Goal: Task Accomplishment & Management: Use online tool/utility

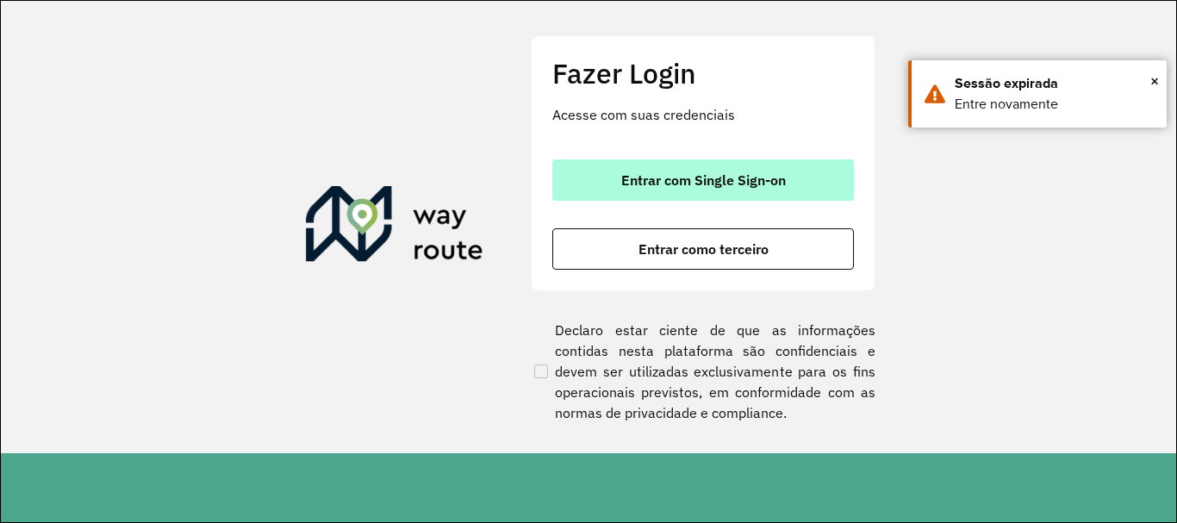
click at [774, 164] on button "Entrar com Single Sign-on" at bounding box center [703, 179] width 302 height 41
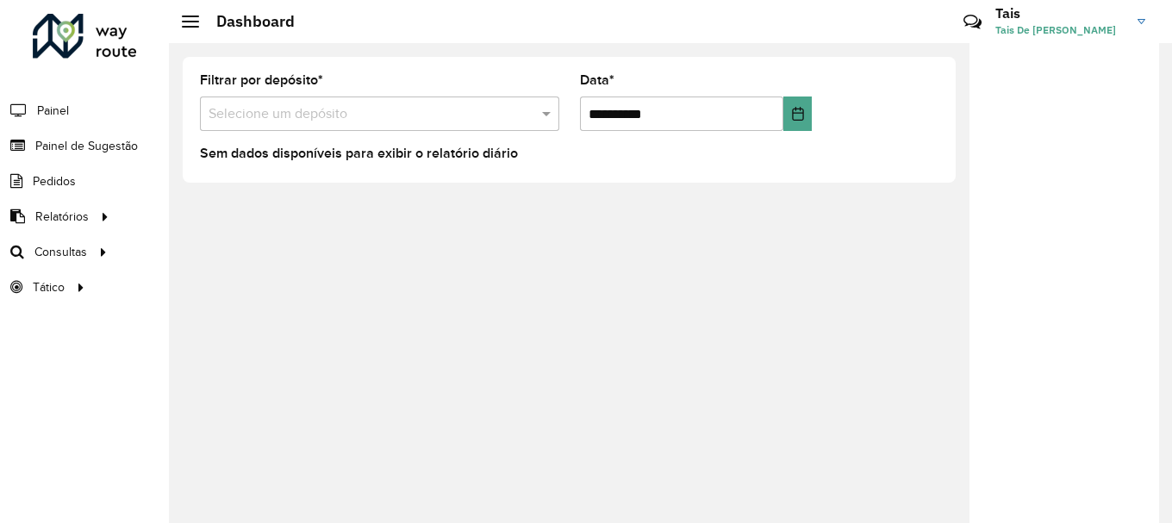
click at [320, 127] on div "Selecione um depósito" at bounding box center [379, 113] width 359 height 34
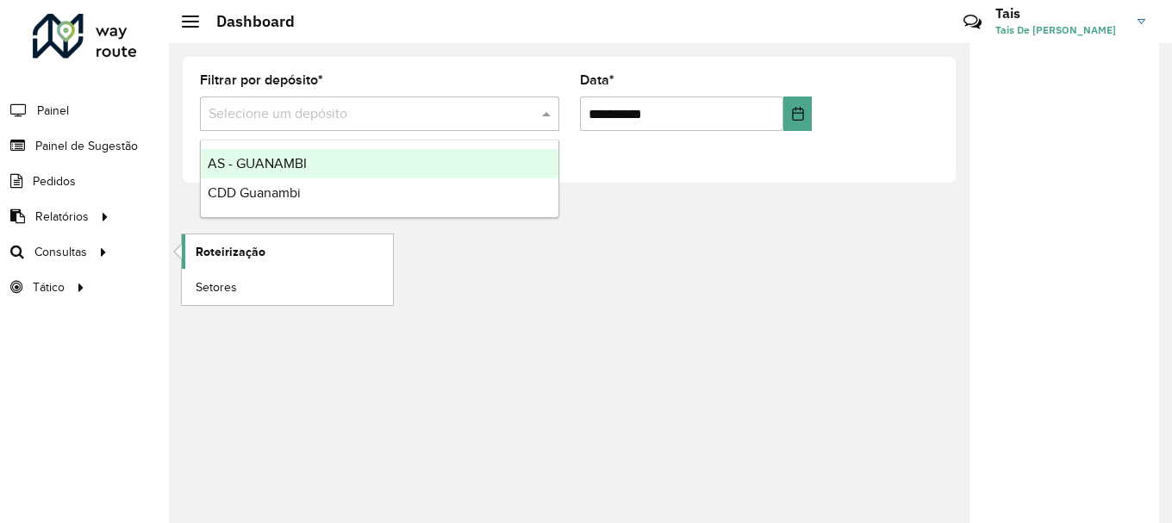
click at [212, 251] on span "Roteirização" at bounding box center [231, 252] width 70 height 18
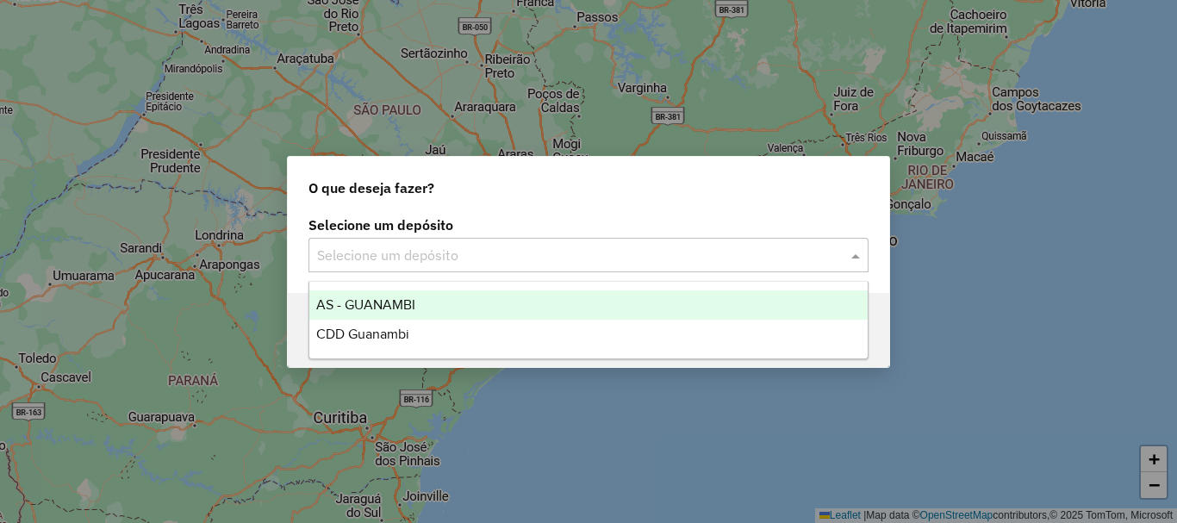
click at [559, 262] on input "text" at bounding box center [571, 256] width 508 height 21
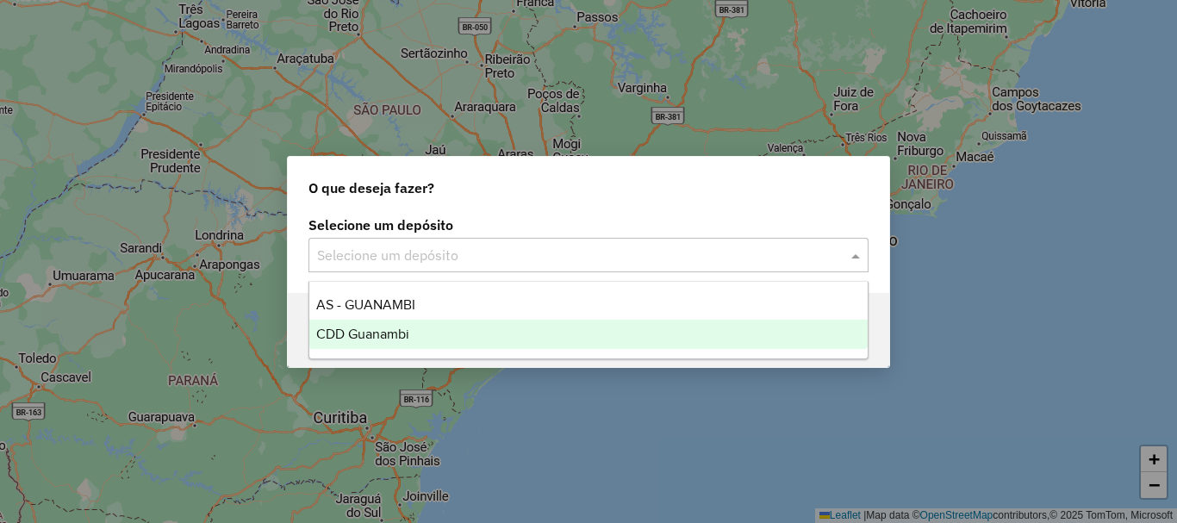
click at [377, 327] on span "CDD Guanambi" at bounding box center [362, 334] width 93 height 15
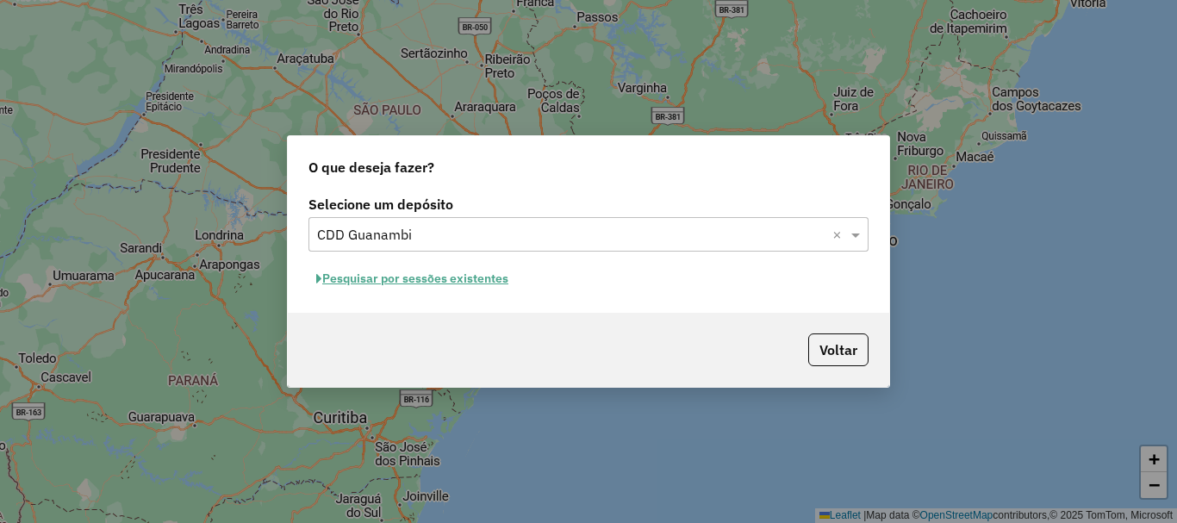
click at [492, 282] on button "Pesquisar por sessões existentes" at bounding box center [412, 278] width 208 height 27
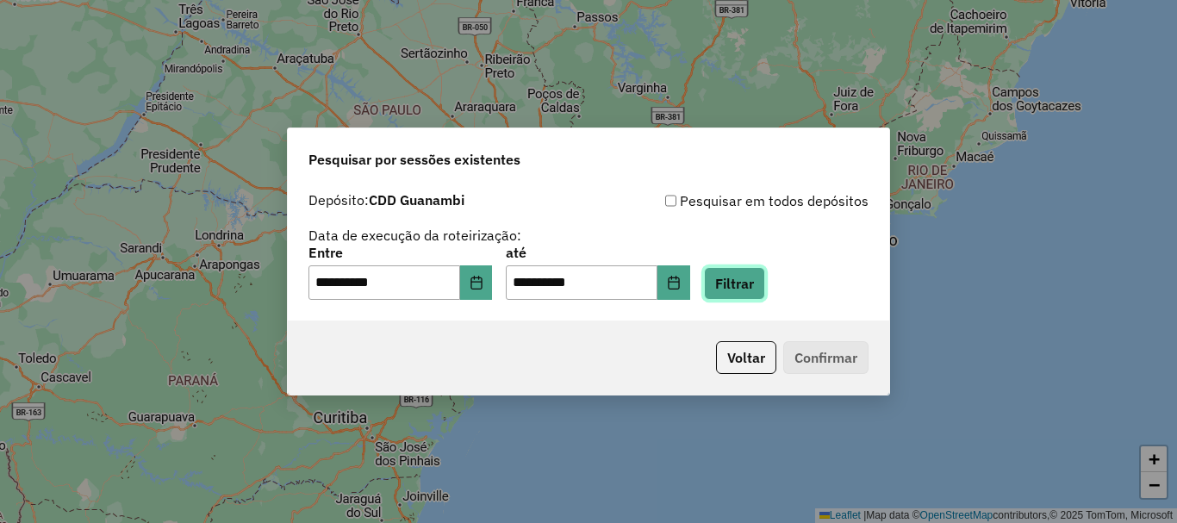
click at [760, 284] on button "Filtrar" at bounding box center [734, 283] width 61 height 33
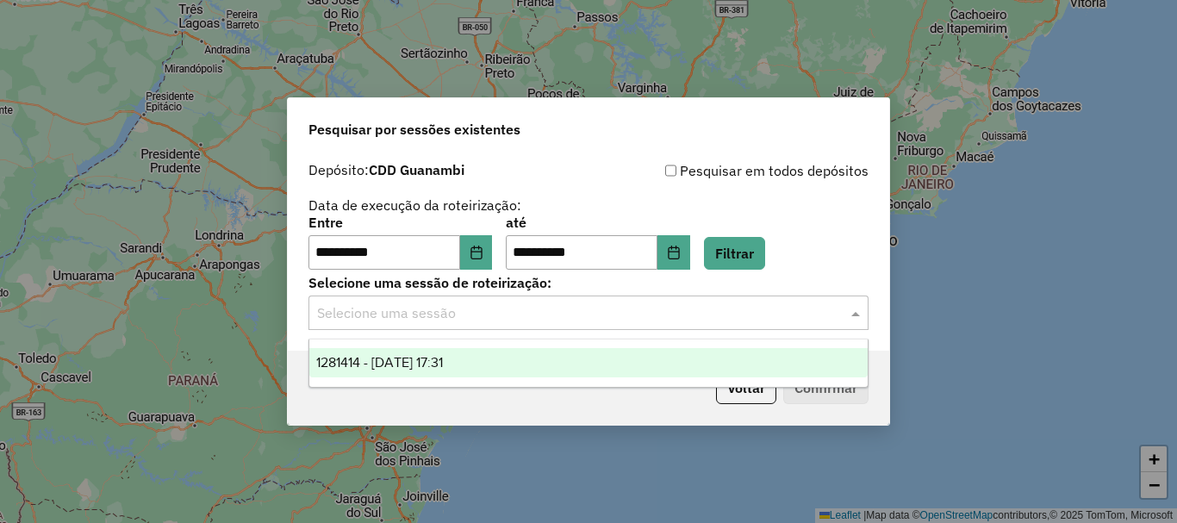
click at [554, 311] on input "text" at bounding box center [571, 313] width 508 height 21
click at [438, 357] on span "1281414 - 24/09/2025 17:31" at bounding box center [379, 362] width 127 height 15
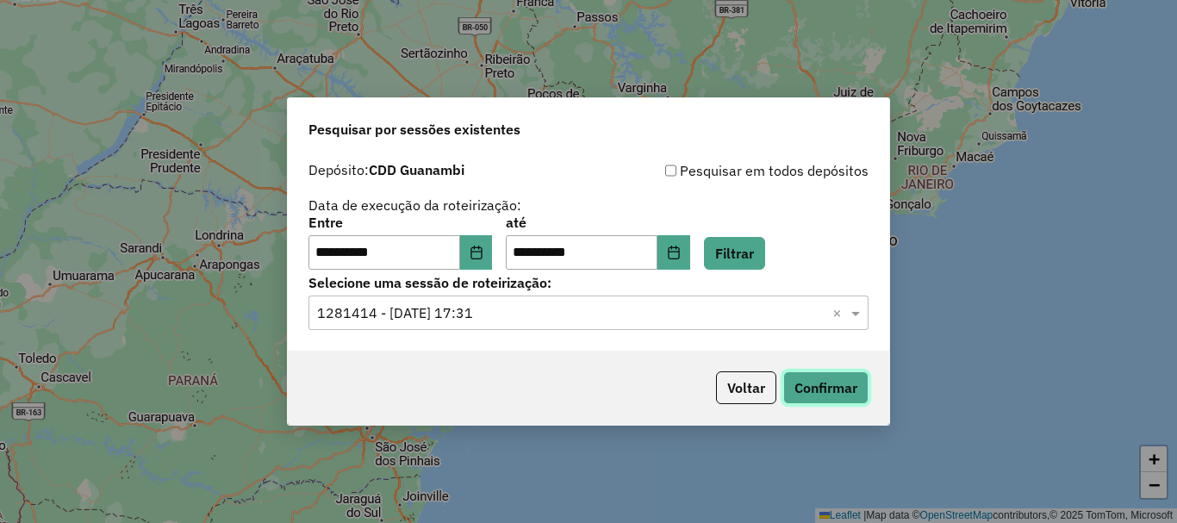
click at [842, 377] on button "Confirmar" at bounding box center [825, 387] width 85 height 33
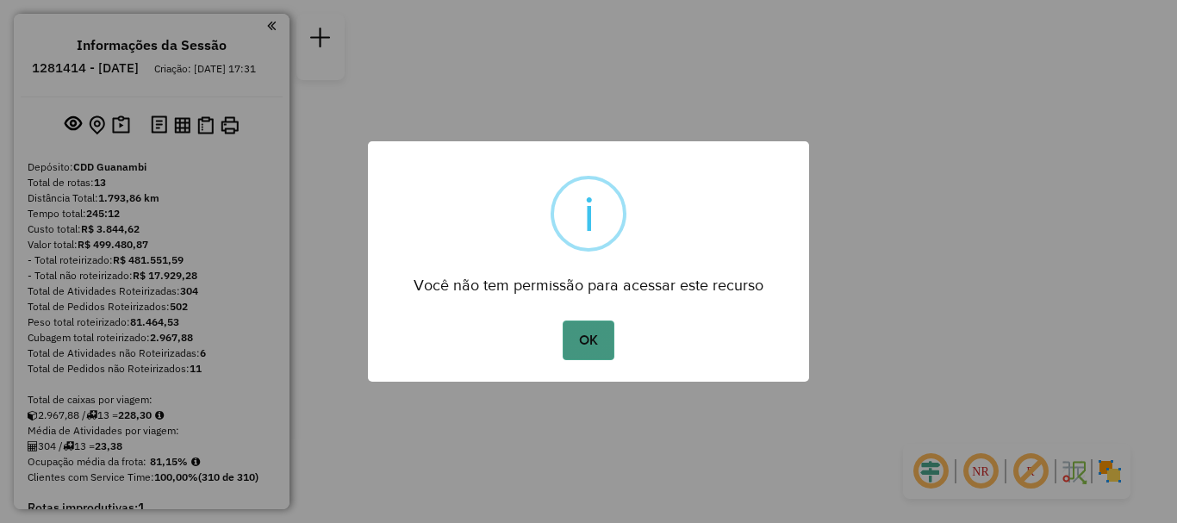
click at [579, 328] on button "OK" at bounding box center [588, 340] width 51 height 40
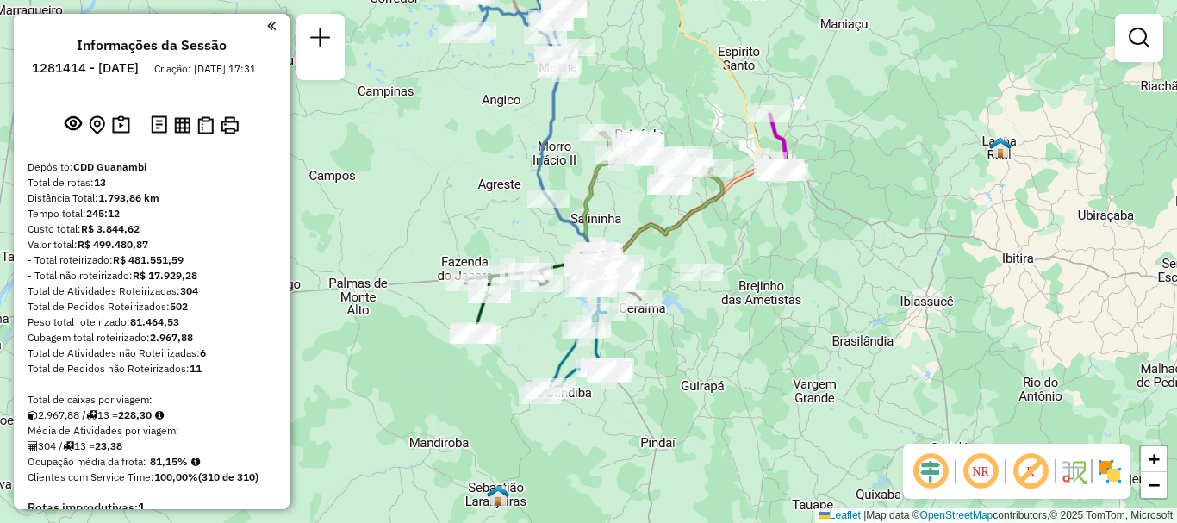
click at [972, 482] on em at bounding box center [980, 471] width 41 height 41
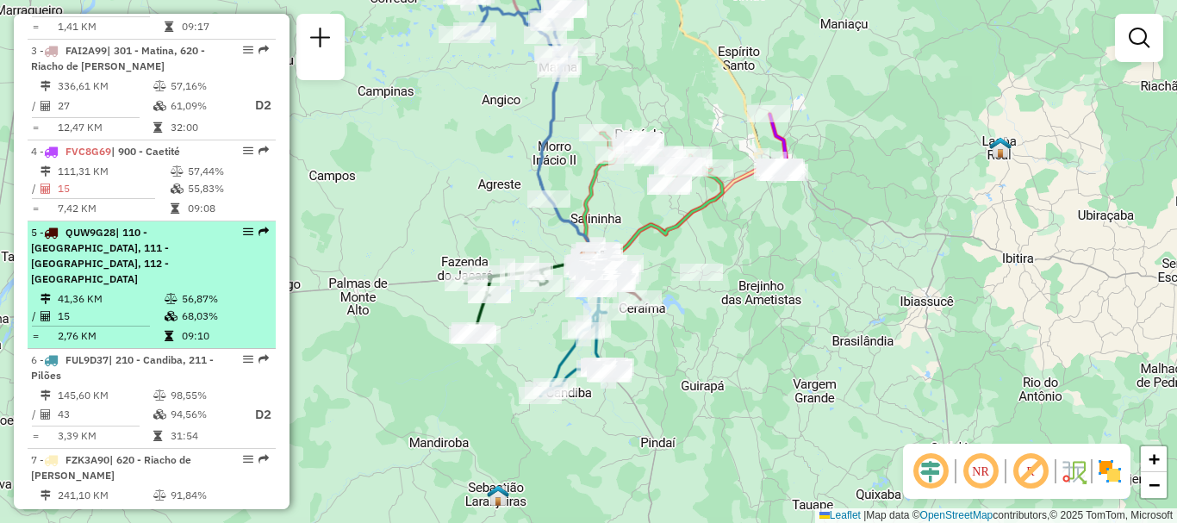
scroll to position [1465, 0]
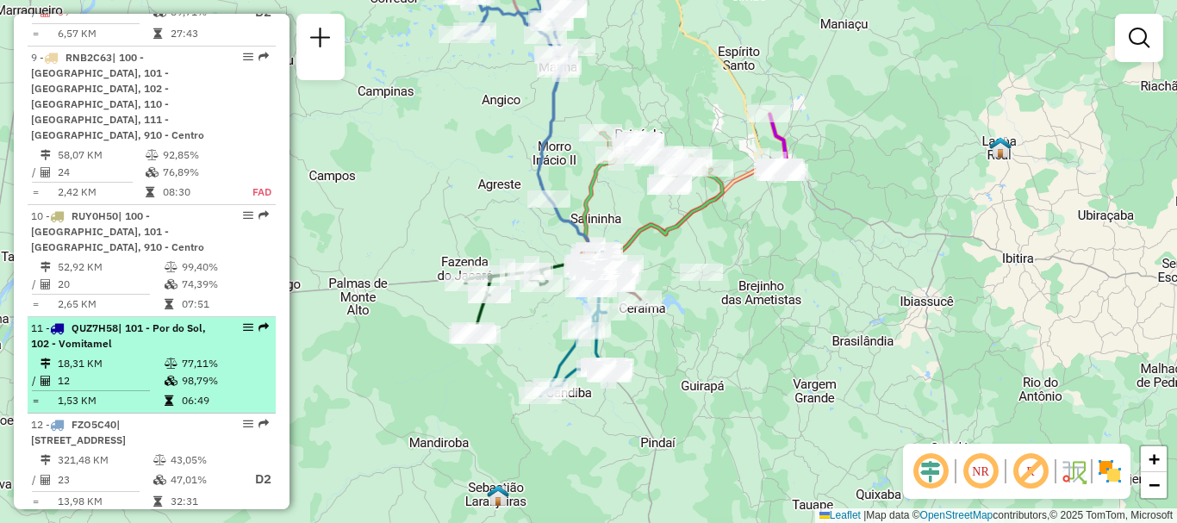
click at [243, 322] on em at bounding box center [248, 327] width 10 height 10
select select "**********"
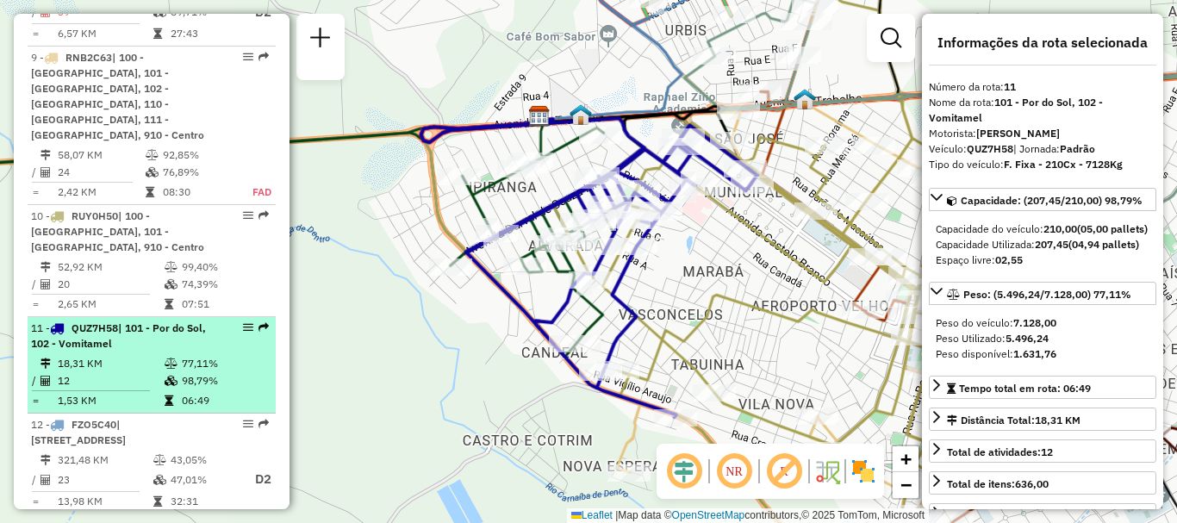
click at [258, 322] on em at bounding box center [263, 327] width 10 height 10
click at [244, 322] on em at bounding box center [248, 327] width 10 height 10
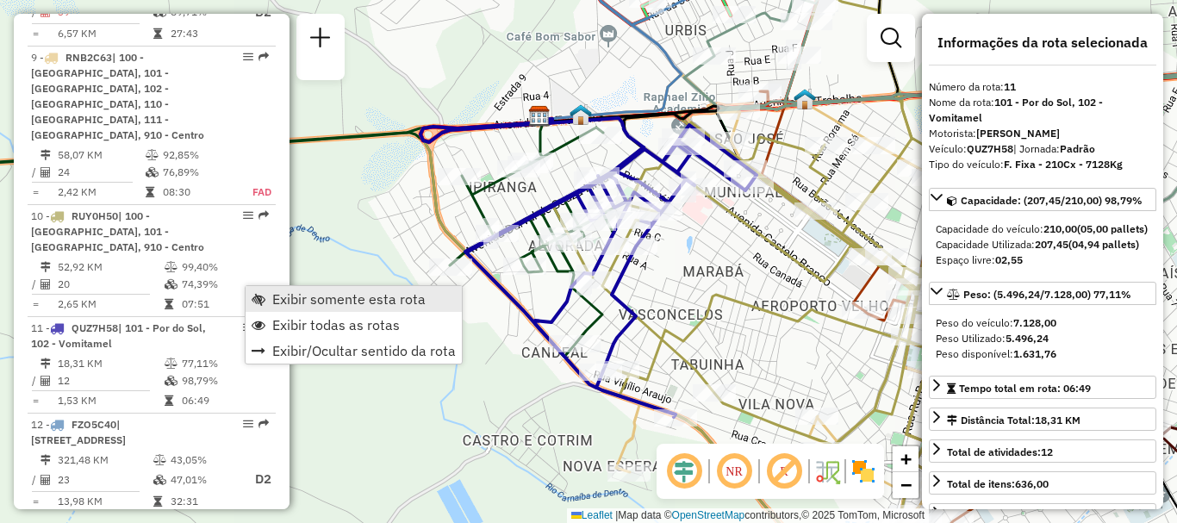
click at [277, 303] on span "Exibir somente esta rota" at bounding box center [348, 299] width 153 height 14
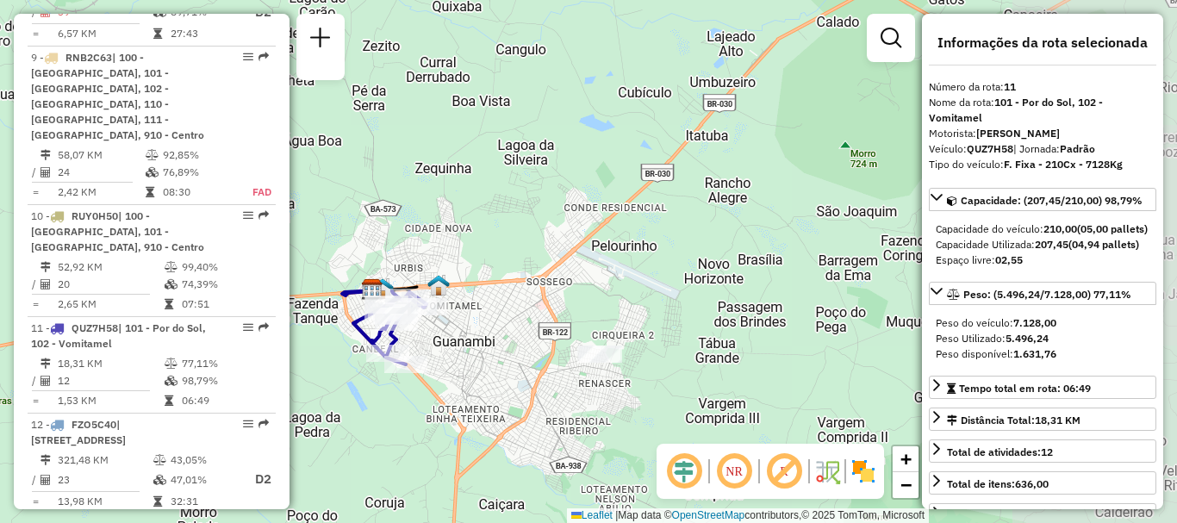
drag, startPoint x: 776, startPoint y: 278, endPoint x: 538, endPoint y: 307, distance: 239.5
click at [538, 307] on div "Janela de atendimento Grade de atendimento Capacidade Transportadoras Veículos …" at bounding box center [588, 261] width 1177 height 523
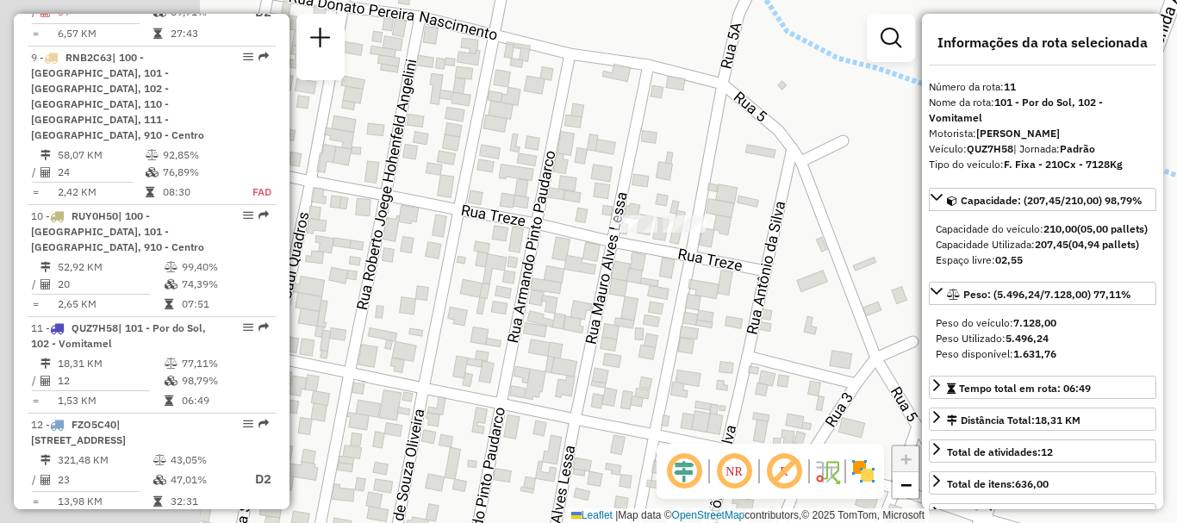
drag, startPoint x: 408, startPoint y: 180, endPoint x: 688, endPoint y: 319, distance: 312.5
click at [688, 319] on div "Janela de atendimento Grade de atendimento Capacidade Transportadoras Veículos …" at bounding box center [588, 261] width 1177 height 523
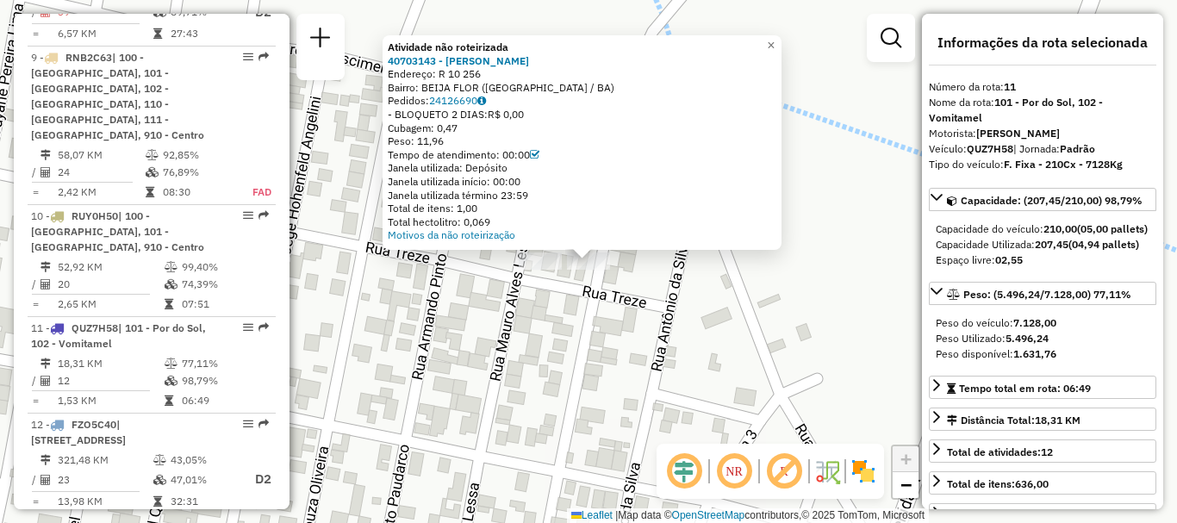
click at [526, 393] on div "Atividade não roteirizada 40703143 - EDUARDO FERNANDES SI Endereço: R 10 256 Ba…" at bounding box center [588, 261] width 1177 height 523
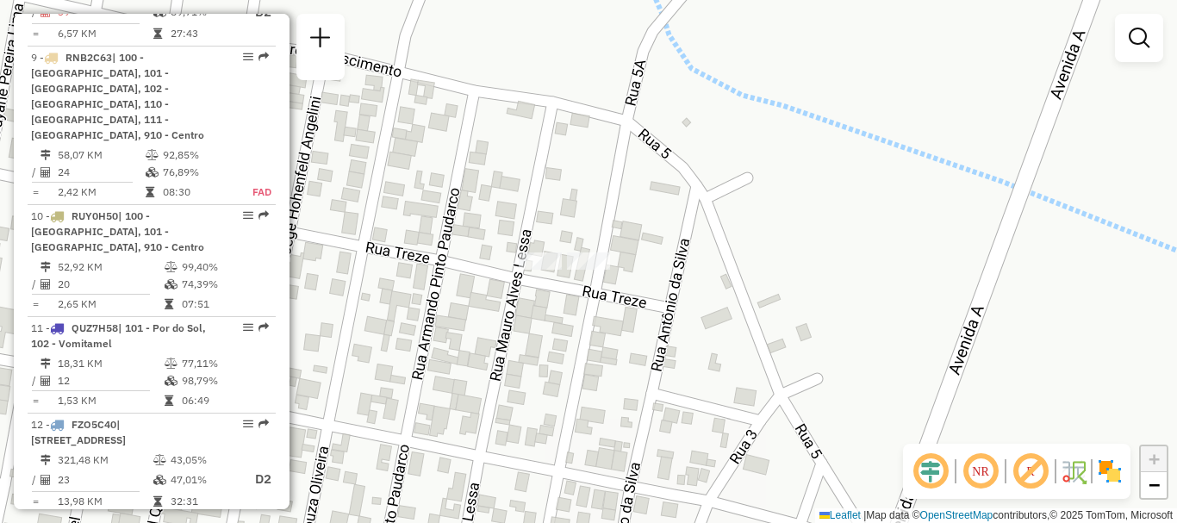
click at [539, 270] on div at bounding box center [540, 260] width 43 height 17
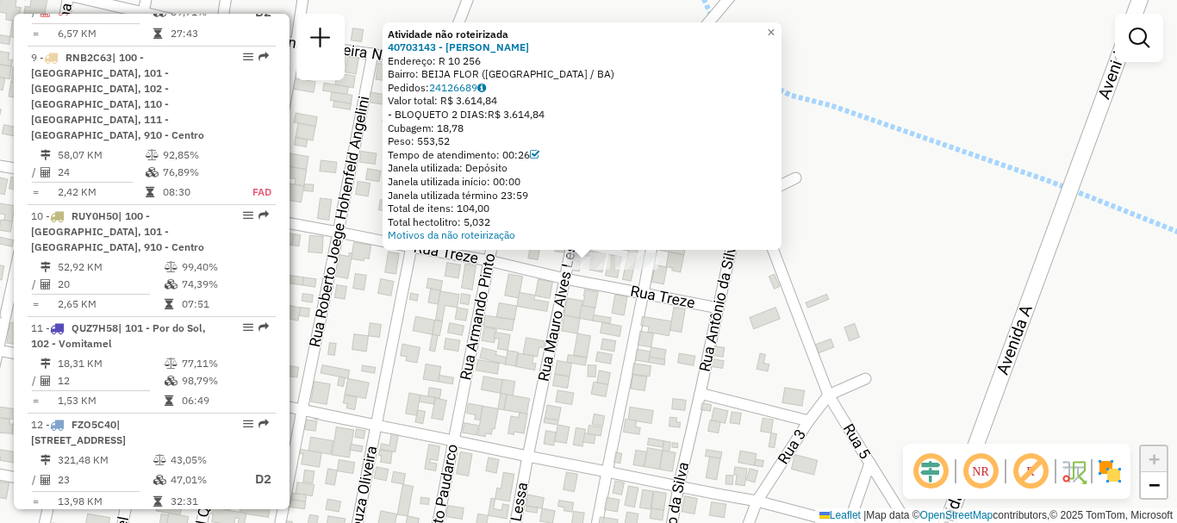
click at [537, 371] on div "Atividade não roteirizada 40703143 - EDUARDO FERNANDES SI Endereço: R 10 256 Ba…" at bounding box center [588, 261] width 1177 height 523
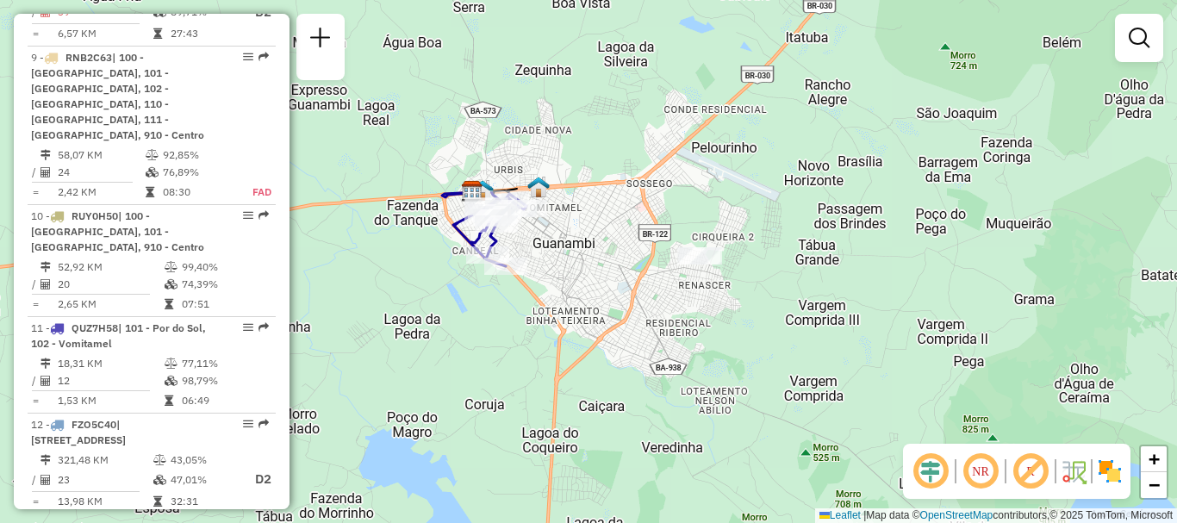
drag, startPoint x: 645, startPoint y: 441, endPoint x: 699, endPoint y: 308, distance: 143.0
click at [699, 308] on div "Janela de atendimento Grade de atendimento Capacidade Transportadoras Veículos …" at bounding box center [588, 261] width 1177 height 523
